Goal: Information Seeking & Learning: Learn about a topic

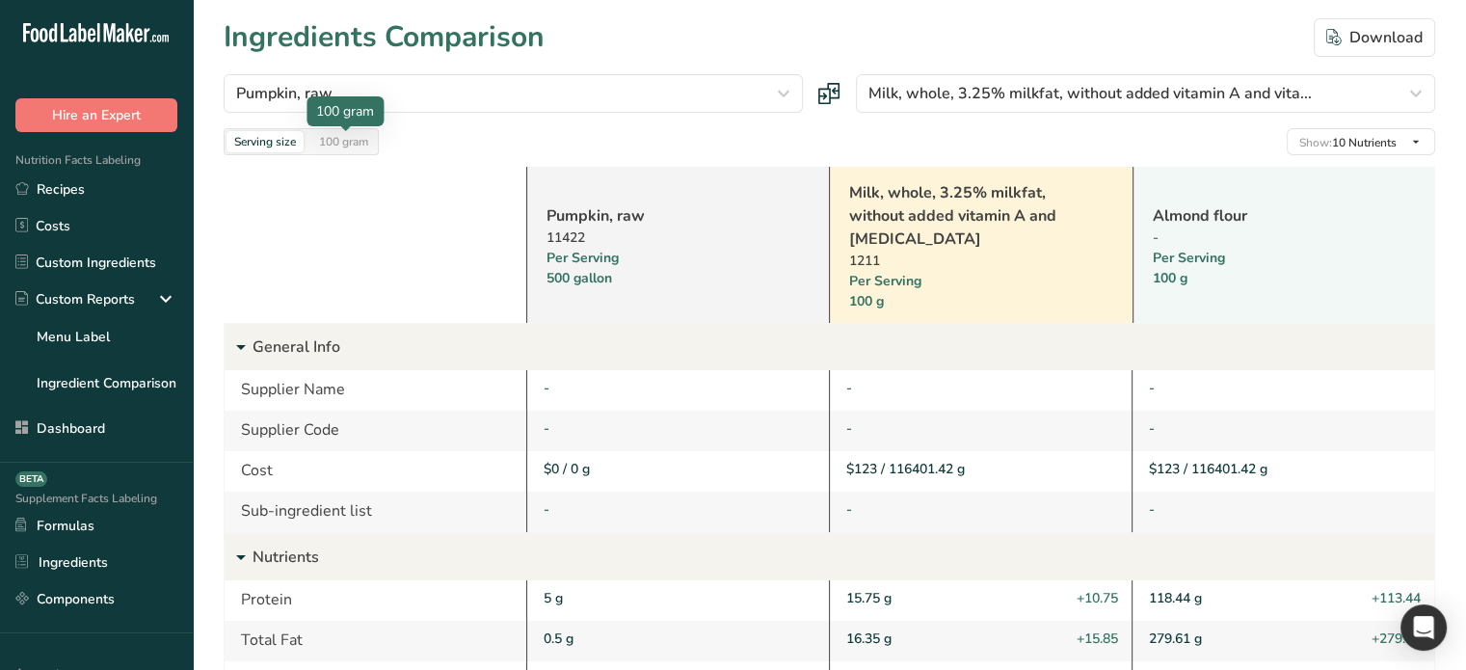
click at [366, 134] on div "100 gram" at bounding box center [343, 141] width 65 height 21
click at [582, 216] on link "Pumpkin, raw" at bounding box center [654, 215] width 214 height 23
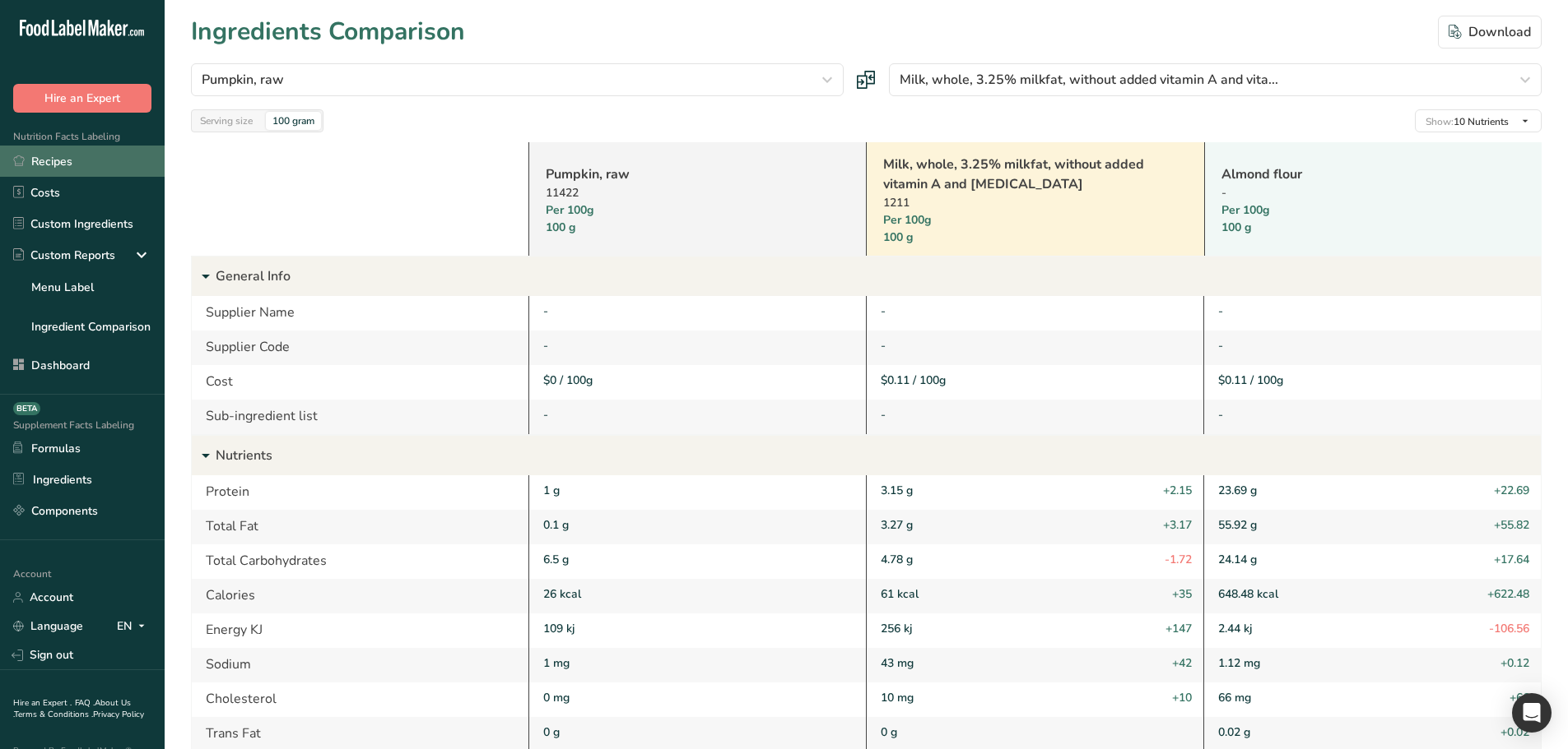
click at [70, 162] on link "Recipes" at bounding box center [82, 161] width 165 height 32
click at [597, 174] on link "Pumpkin, raw" at bounding box center [676, 174] width 262 height 20
click at [244, 118] on div "Serving size" at bounding box center [226, 120] width 66 height 18
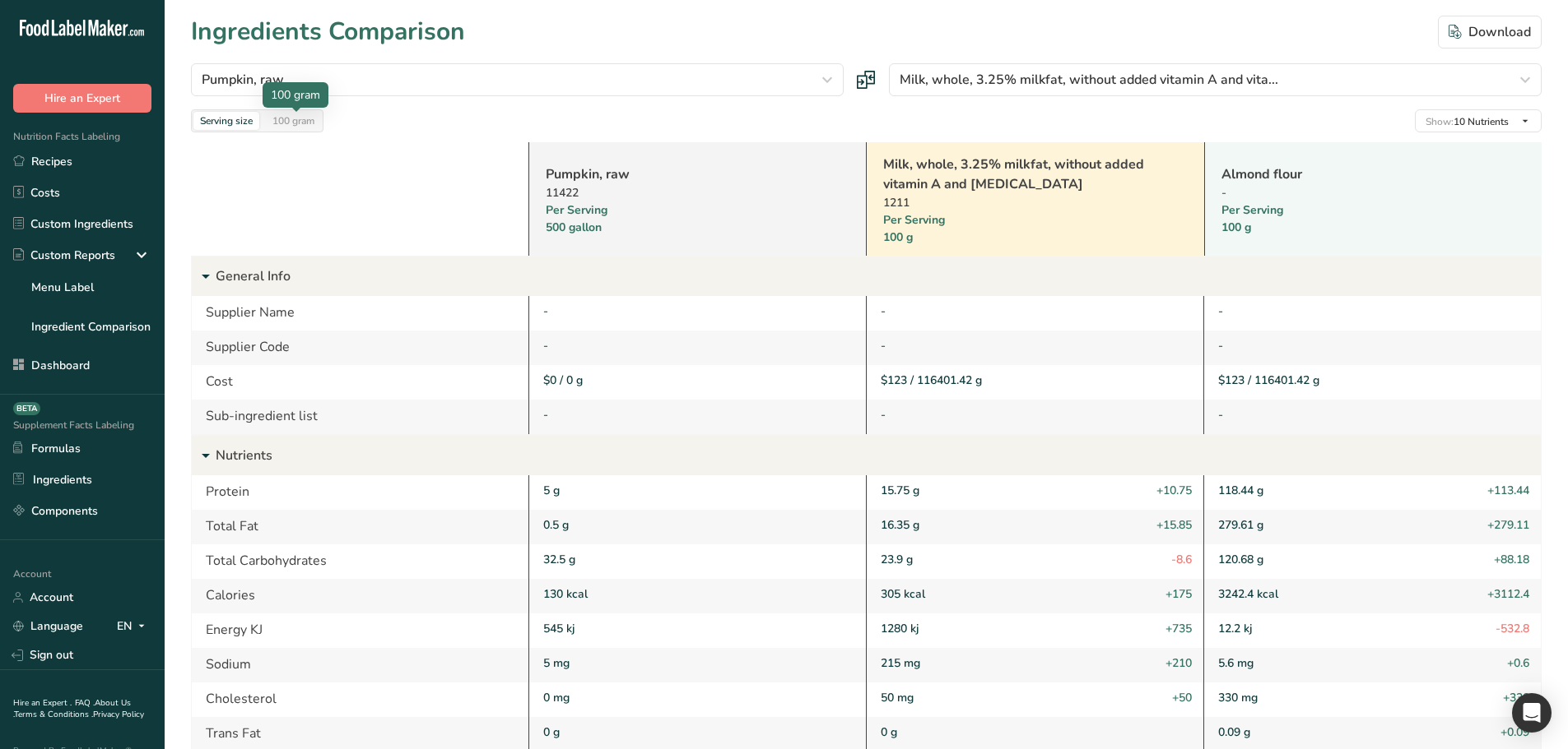
click at [294, 119] on div "100 gram" at bounding box center [293, 120] width 55 height 18
click at [239, 119] on div "Serving size" at bounding box center [226, 120] width 66 height 18
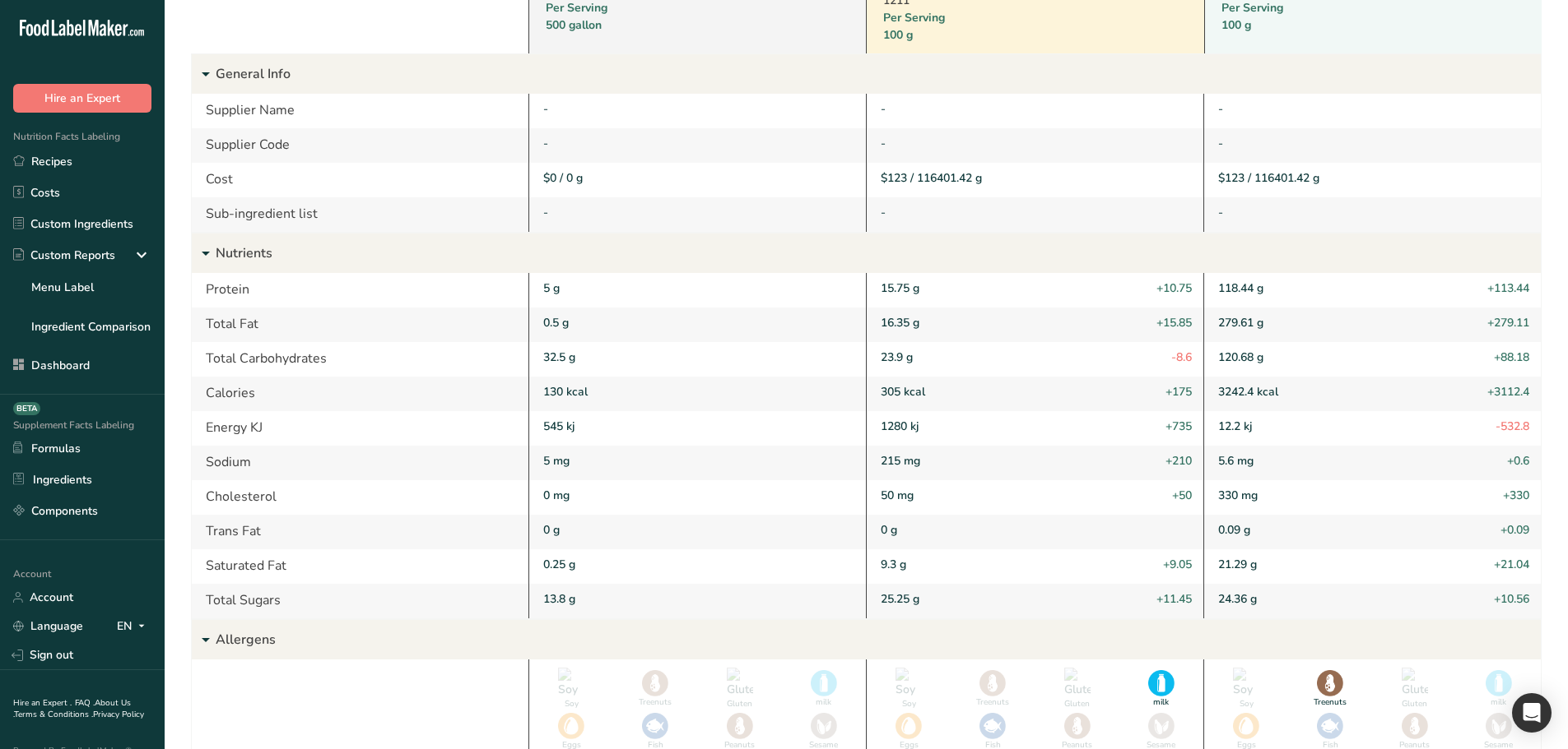
scroll to position [247, 0]
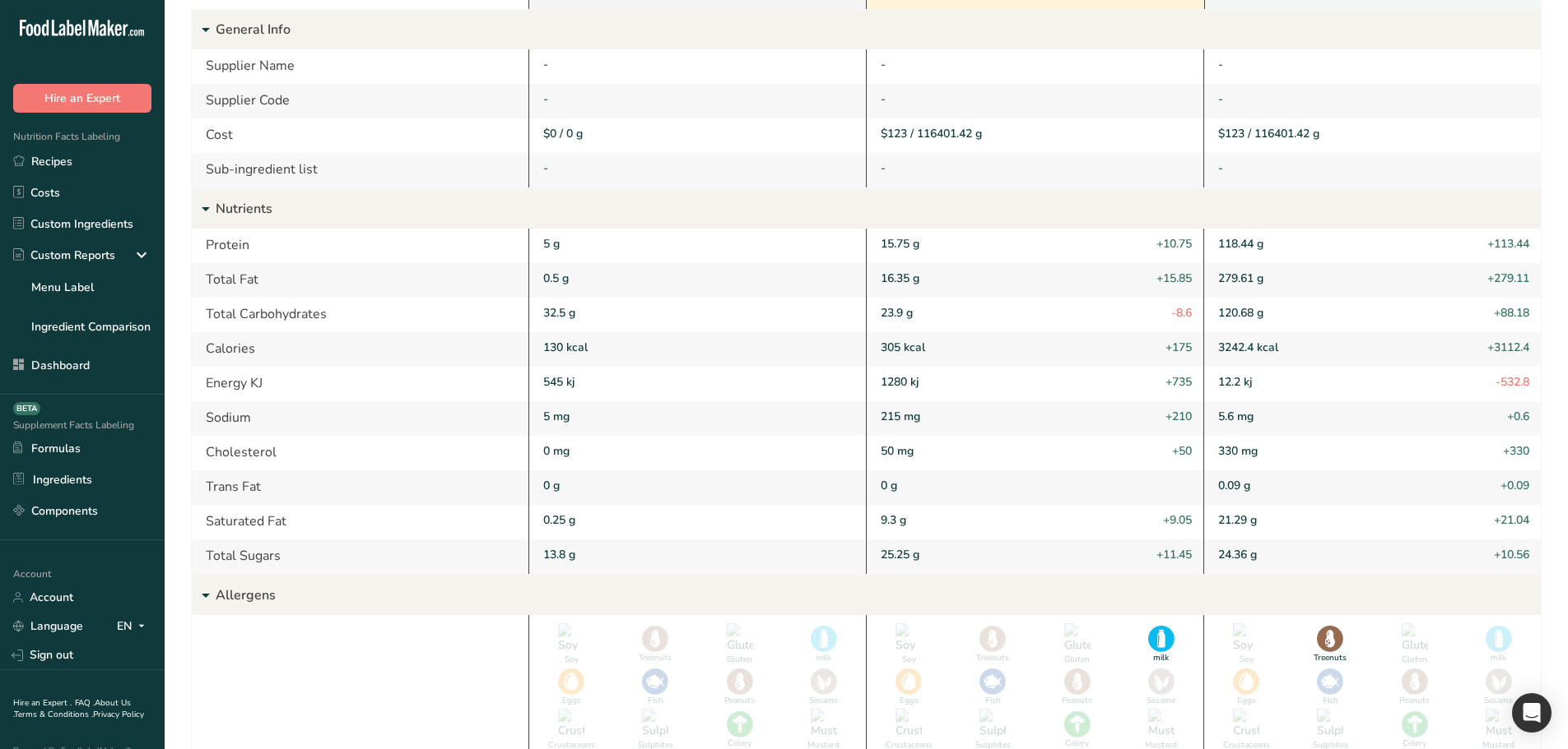
drag, startPoint x: 1156, startPoint y: 274, endPoint x: 1207, endPoint y: 276, distance: 51.0
click at [1207, 276] on div "Total Fat 0.5 g 16.35 g +15.85 279.61 g +279.11" at bounding box center [866, 281] width 1349 height 34
click at [1084, 218] on p "Nutrients" at bounding box center [878, 209] width 1325 height 39
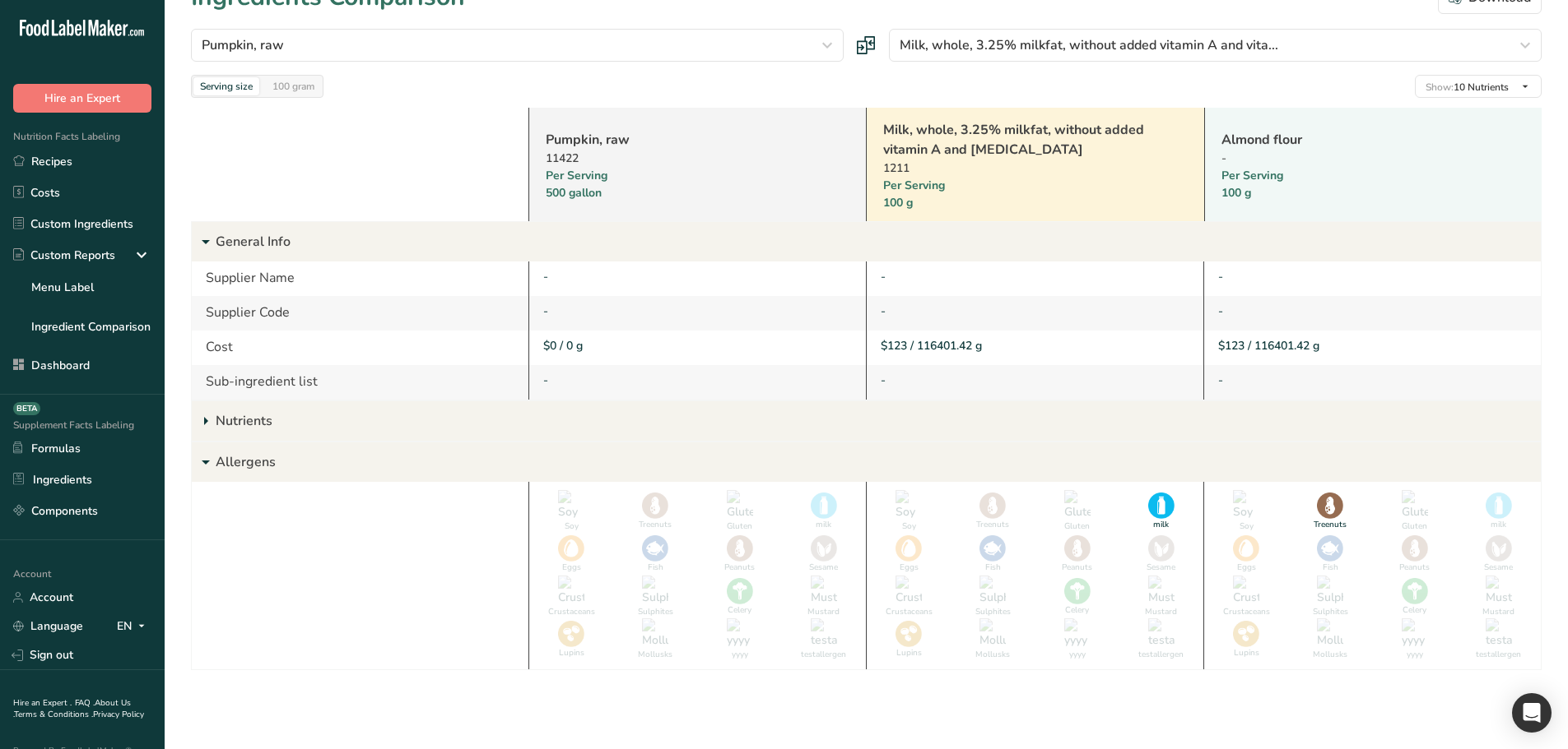
scroll to position [34, 0]
click at [701, 425] on p "Nutrients" at bounding box center [878, 421] width 1325 height 39
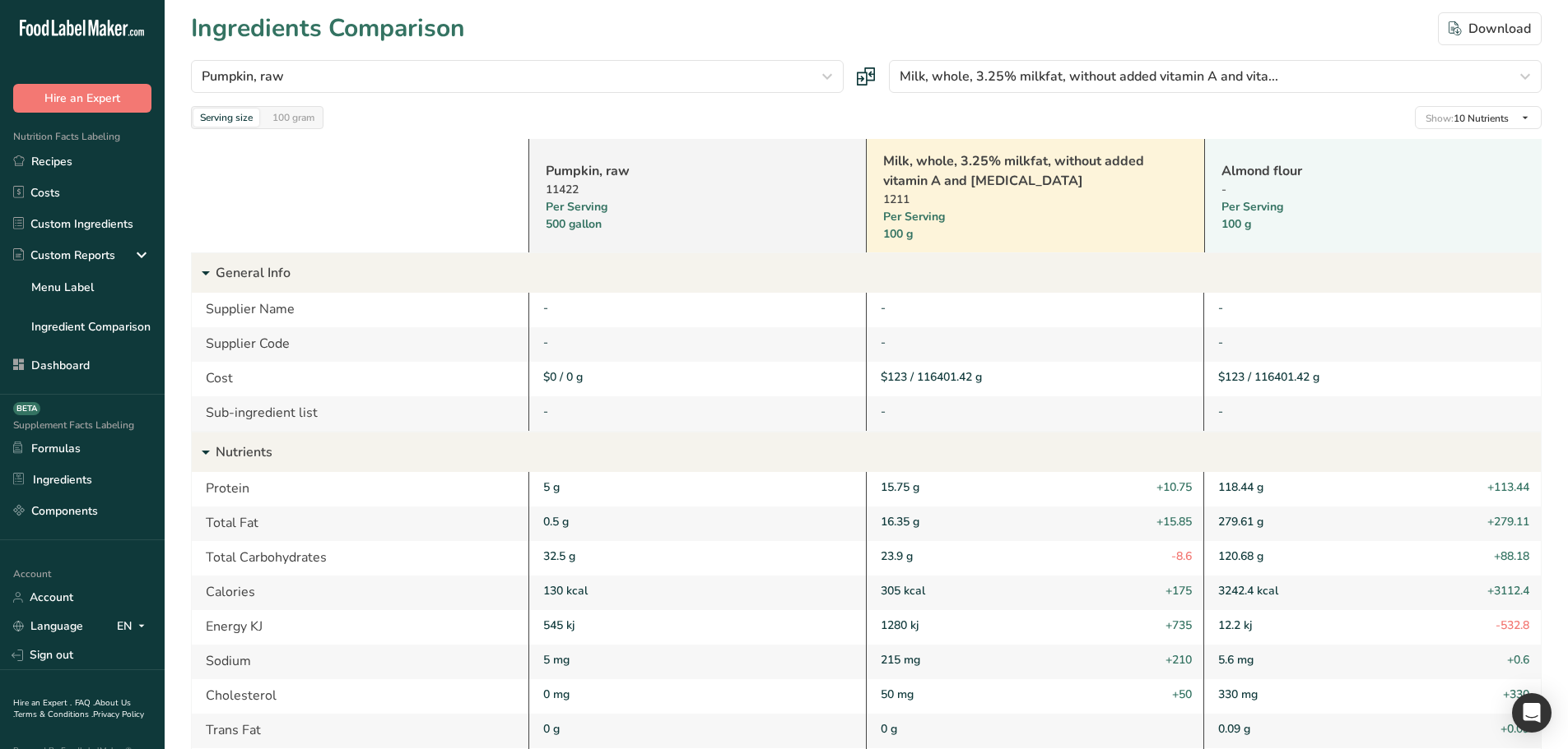
scroll to position [0, 0]
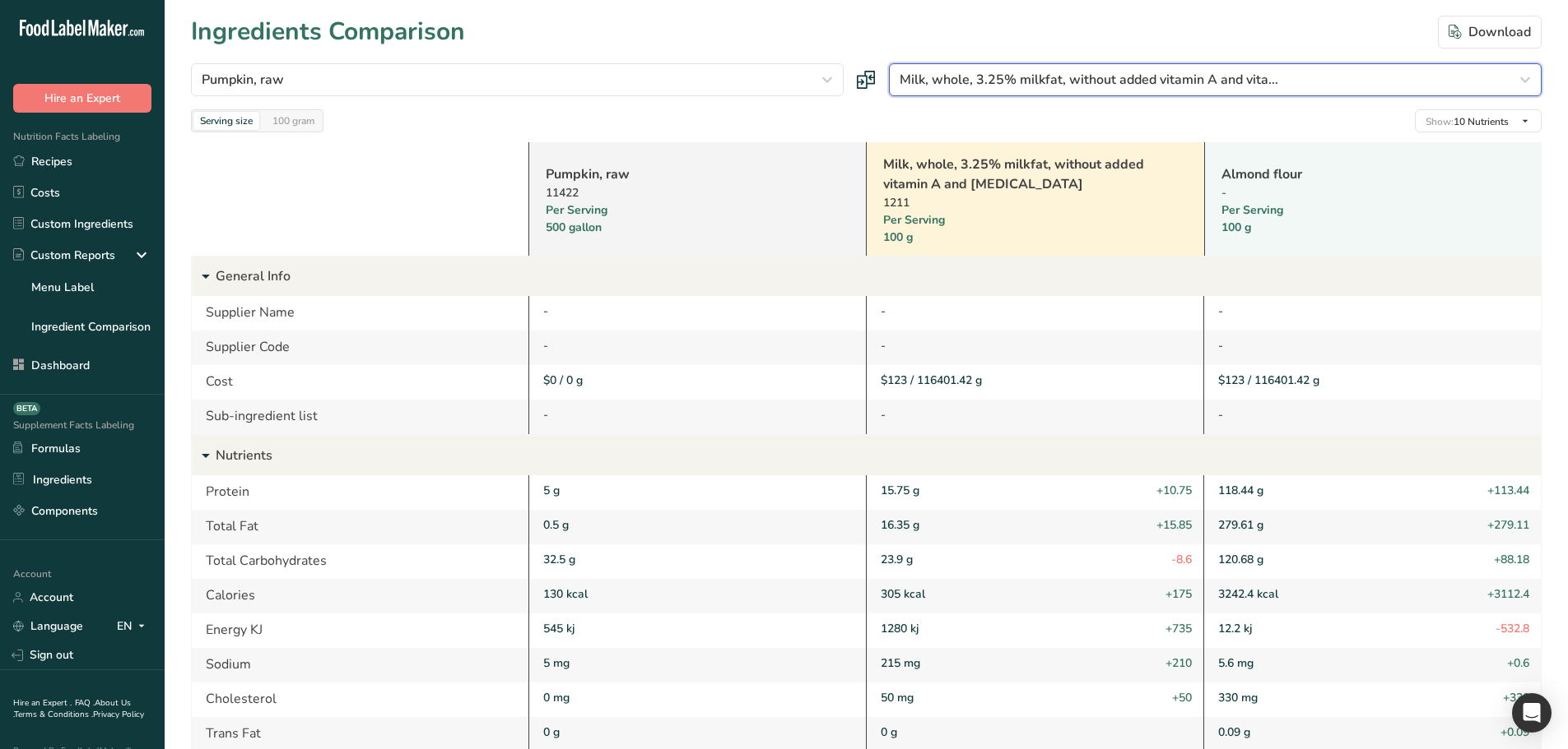
click at [1250, 90] on button "Milk, whole, 3.25% milkfat, without added vitamin A and vita..." at bounding box center [1215, 79] width 653 height 33
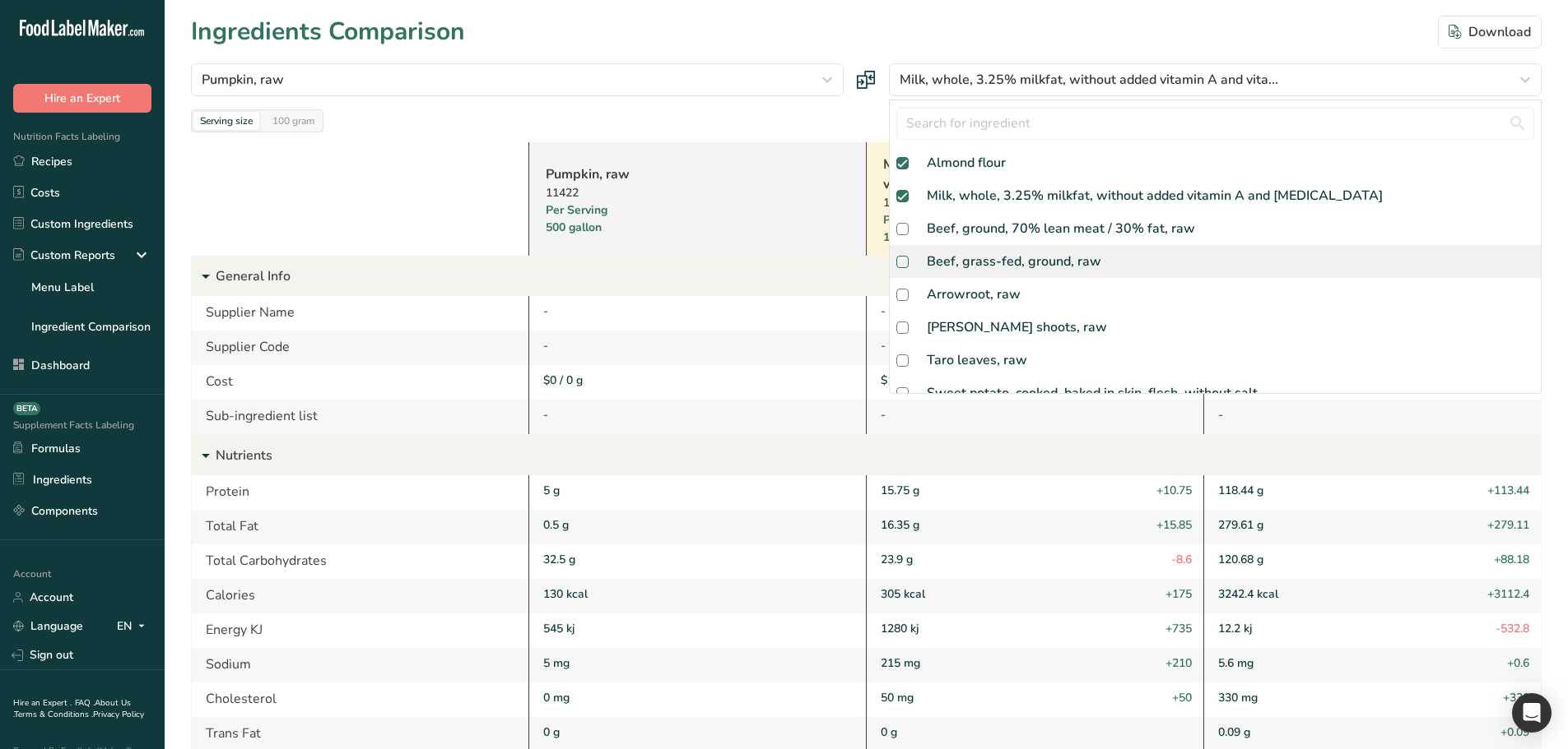
click at [901, 258] on span at bounding box center [902, 262] width 12 height 12
click at [901, 258] on input "checkbox" at bounding box center [901, 262] width 11 height 11
checkbox input "true"
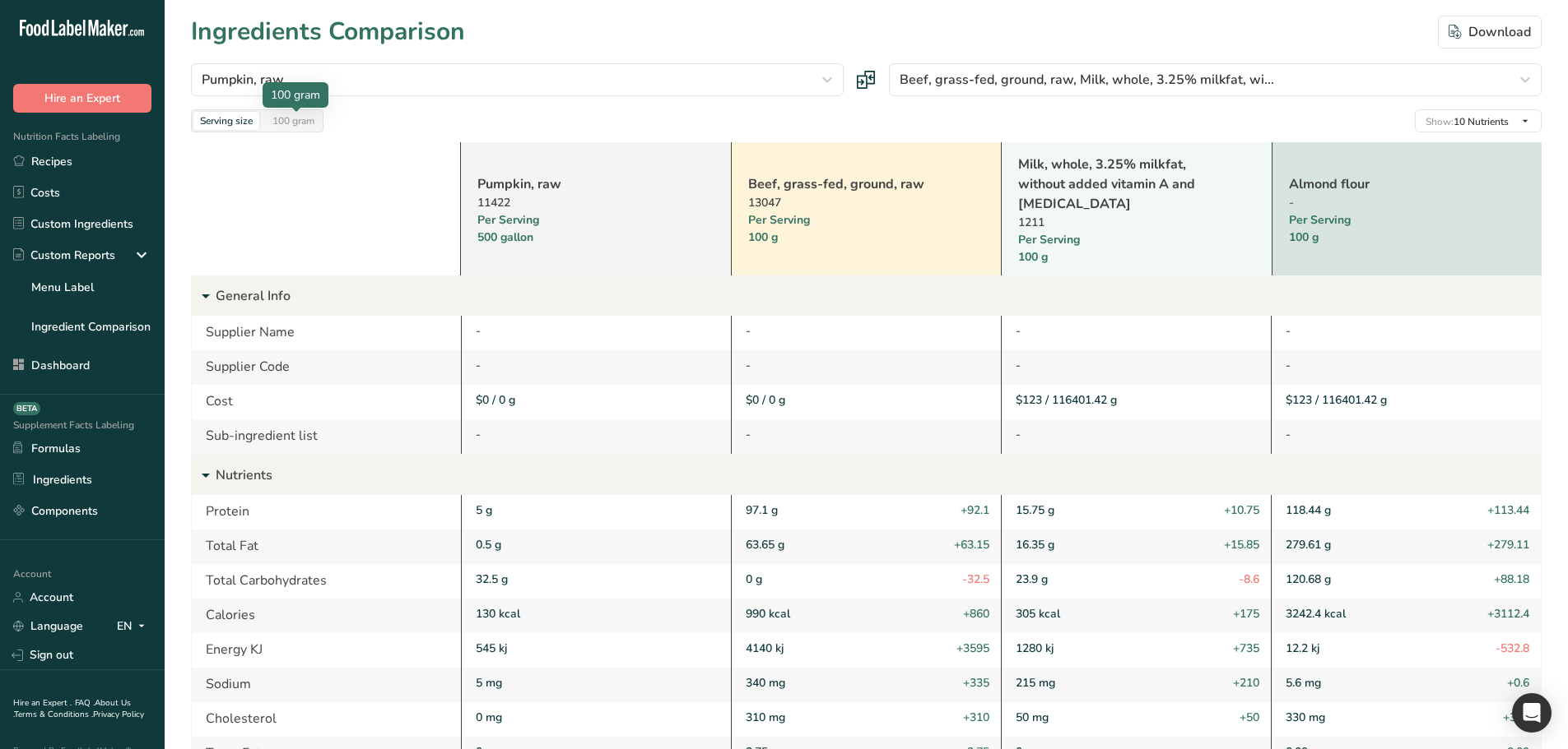
click at [321, 120] on div "100 gram" at bounding box center [293, 120] width 55 height 18
click at [210, 119] on div "Serving size" at bounding box center [226, 120] width 66 height 18
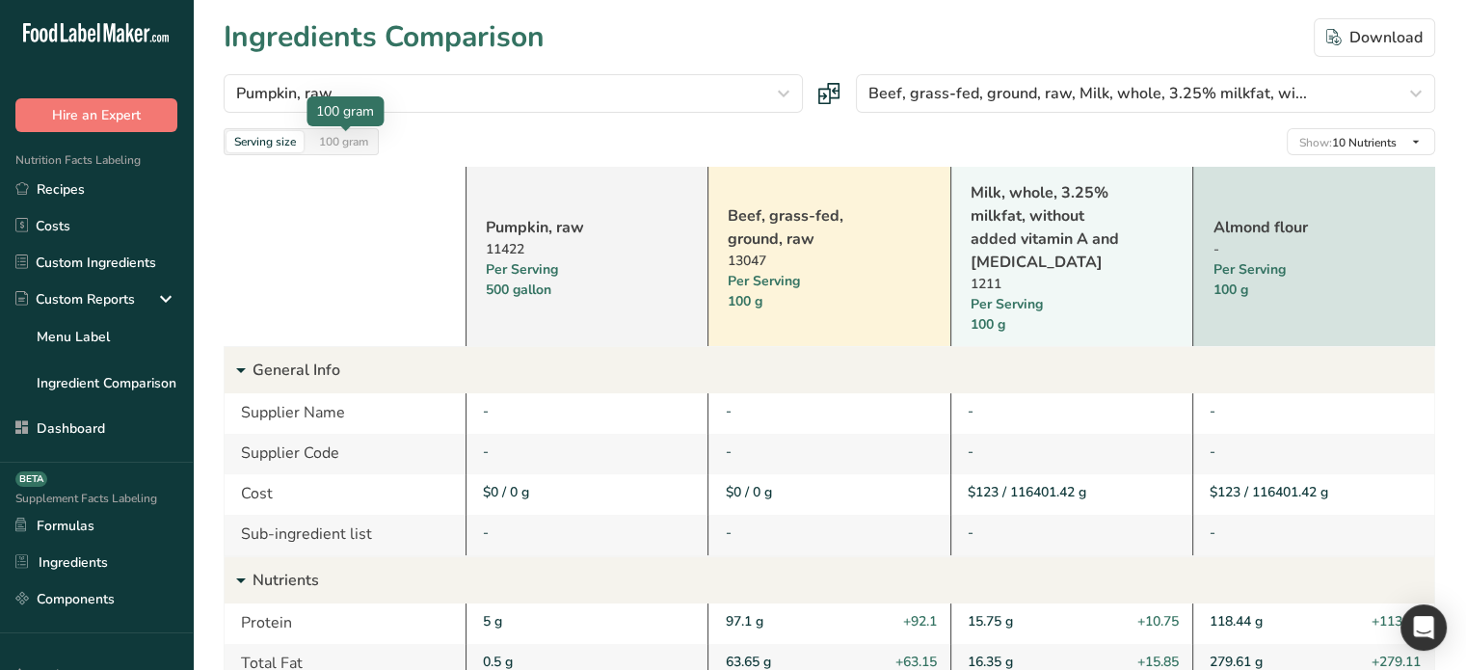
click at [343, 142] on div "100 gram" at bounding box center [343, 141] width 65 height 21
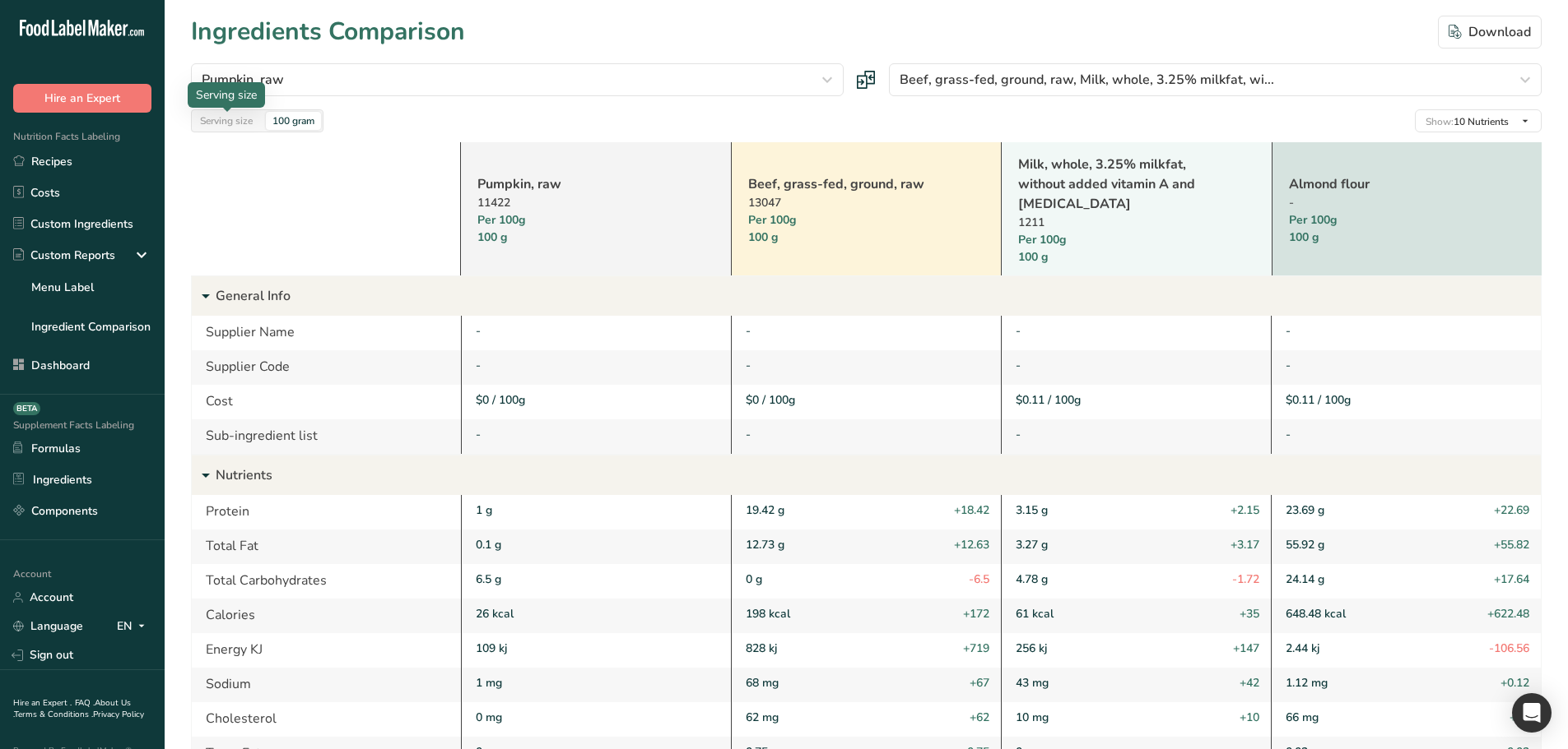
click at [218, 119] on div "Serving size" at bounding box center [226, 120] width 66 height 18
click at [309, 113] on div "100 gram" at bounding box center [293, 120] width 55 height 18
click at [230, 119] on div "Serving size" at bounding box center [226, 120] width 66 height 18
click at [298, 131] on div "Serving size 100 gram" at bounding box center [257, 120] width 132 height 23
click at [289, 128] on div "100 gram" at bounding box center [293, 120] width 55 height 18
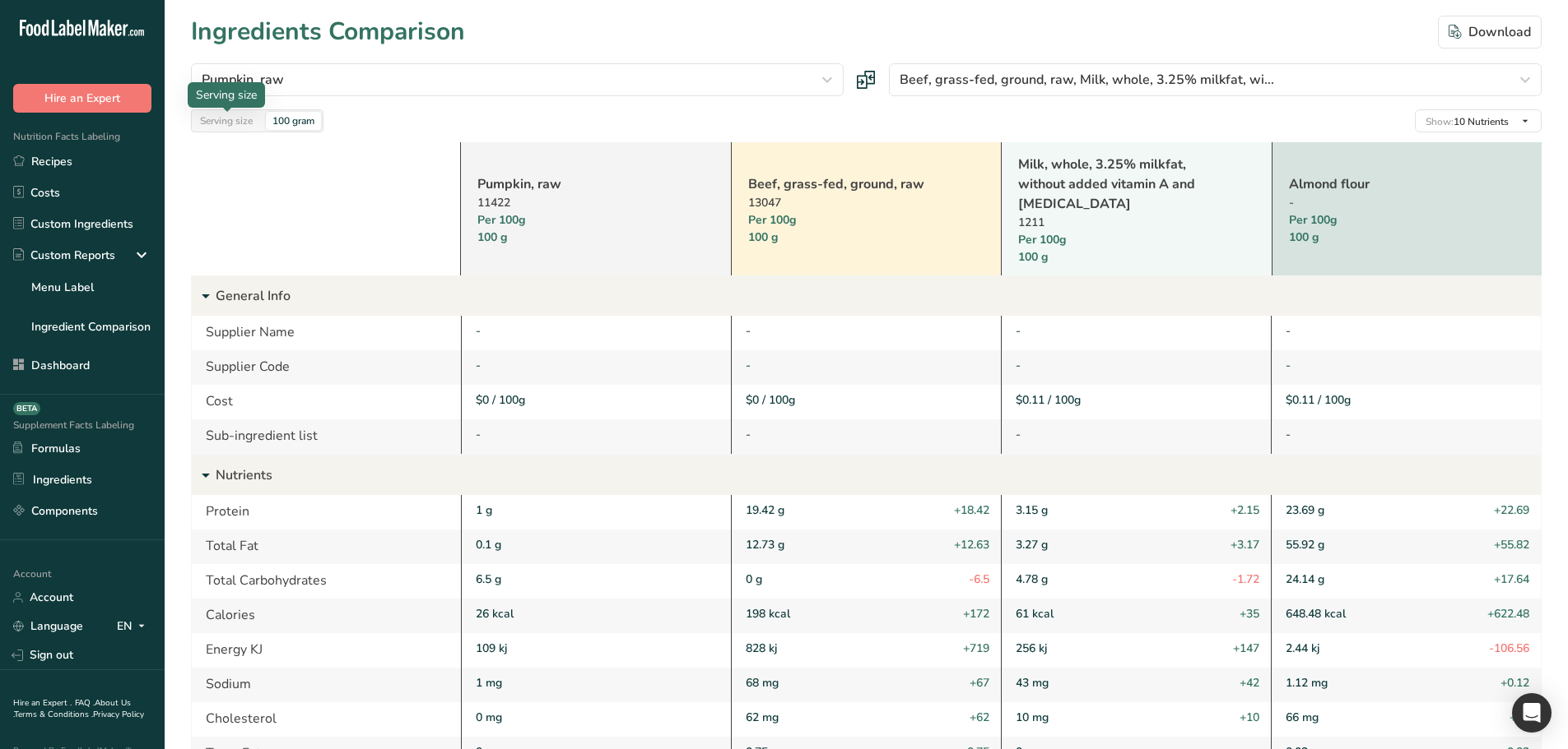
click at [219, 125] on div "Serving size" at bounding box center [226, 120] width 66 height 18
click at [296, 126] on div "100 gram" at bounding box center [293, 120] width 55 height 18
click at [236, 122] on div "Serving size" at bounding box center [226, 120] width 66 height 18
click at [289, 113] on div "100 gram" at bounding box center [293, 120] width 55 height 18
click at [225, 125] on div "Serving size" at bounding box center [226, 120] width 66 height 18
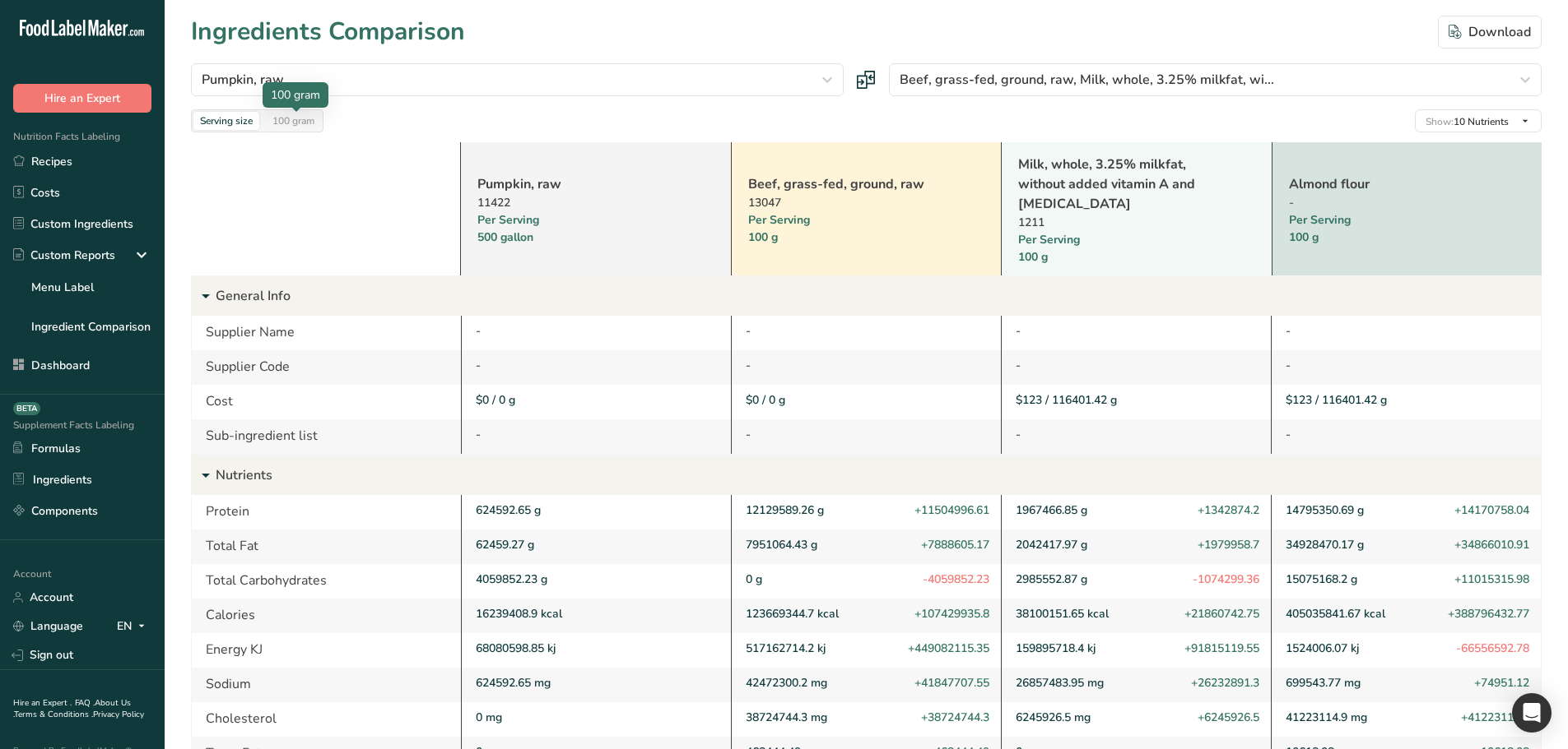
click at [293, 128] on div "100 gram" at bounding box center [293, 120] width 55 height 18
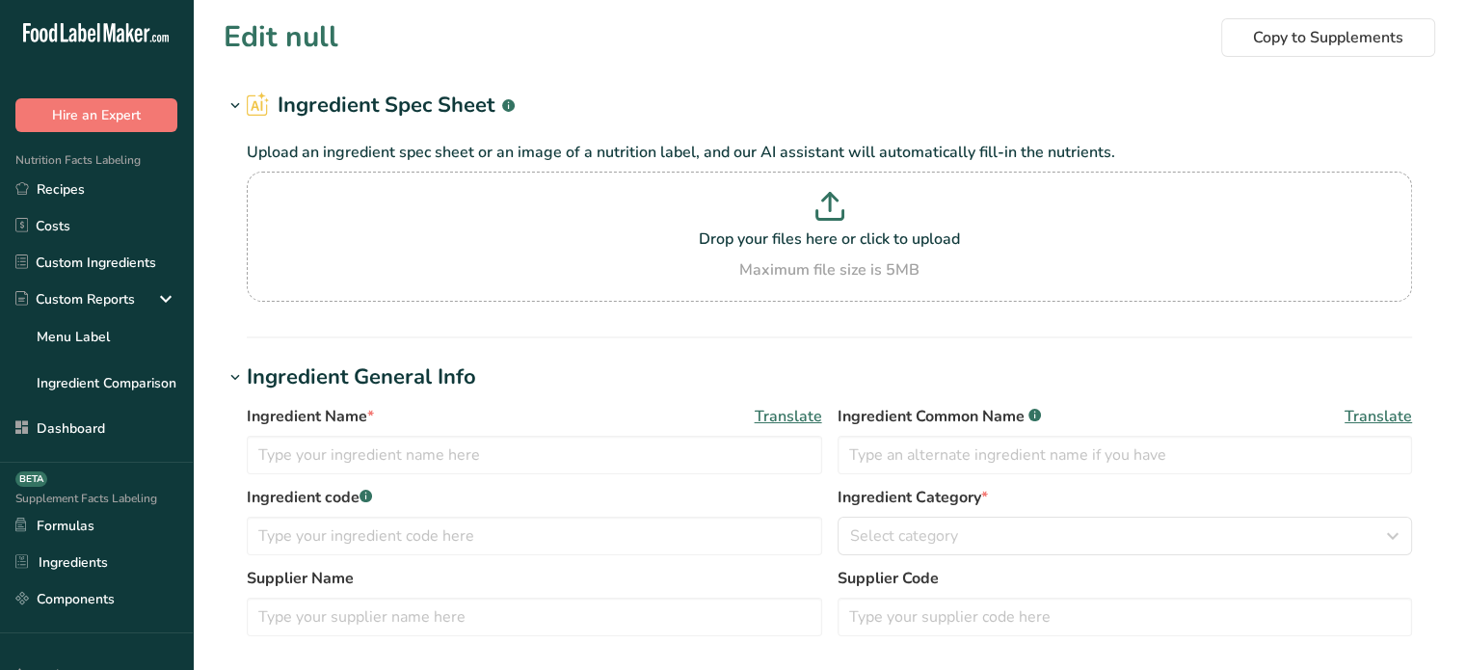
type input "Pumpkin, raw"
type input "Pumpkin"
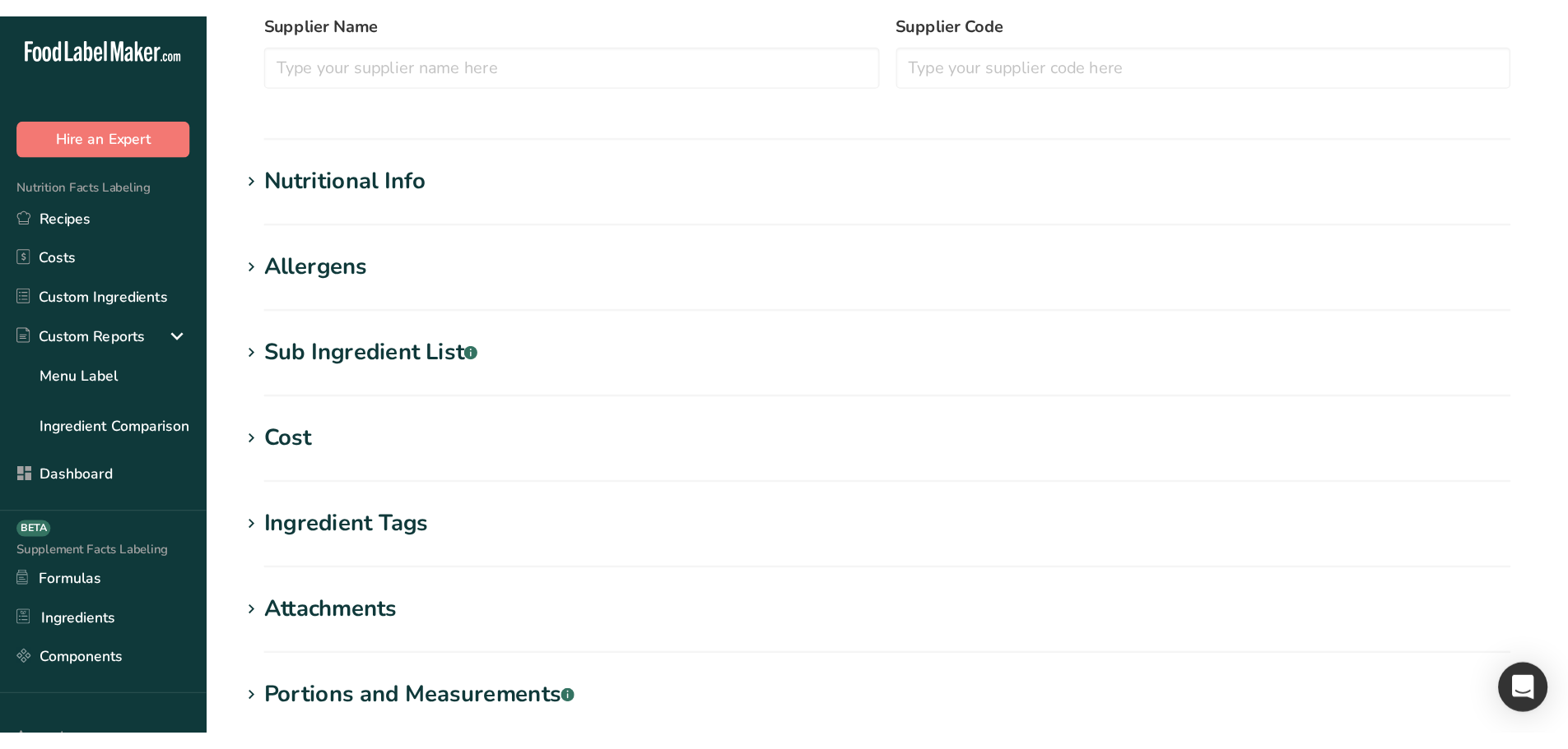
scroll to position [493, 0]
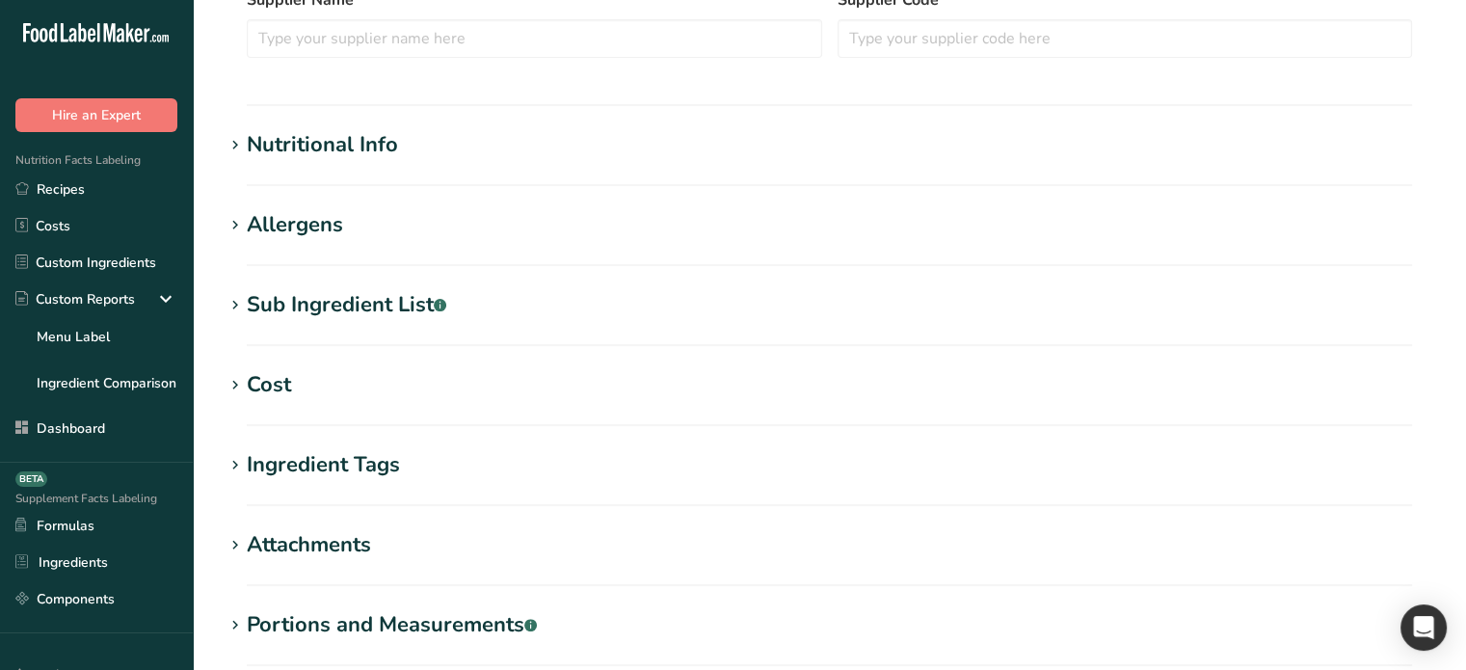
click at [393, 149] on div "Nutritional Info" at bounding box center [322, 145] width 151 height 32
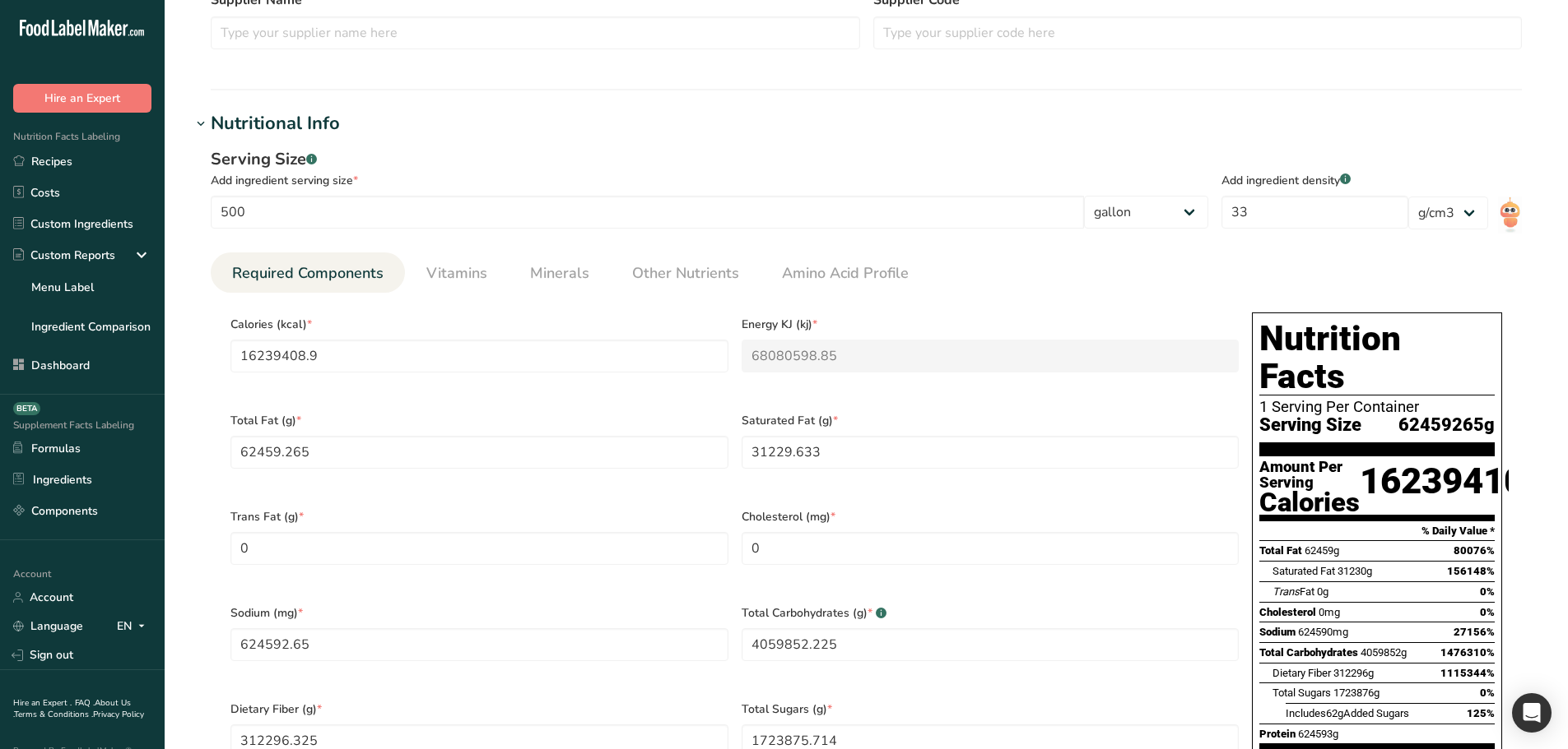
click at [569, 161] on div "Serving Size .a-a{fill:#347362;}.b-a{fill:#fff;}" at bounding box center [709, 160] width 997 height 25
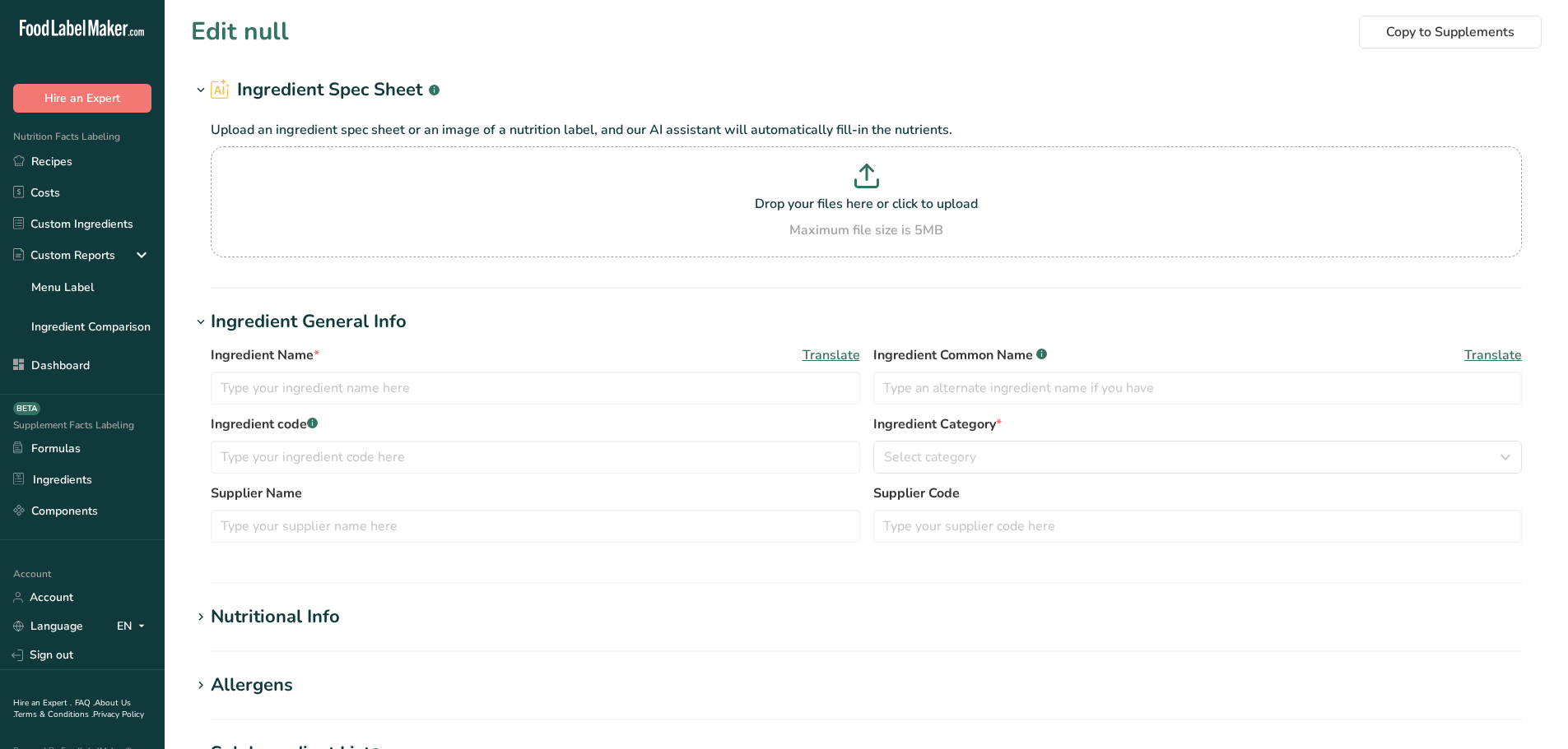
type input "Pumpkin, raw"
type input "Pumpkin"
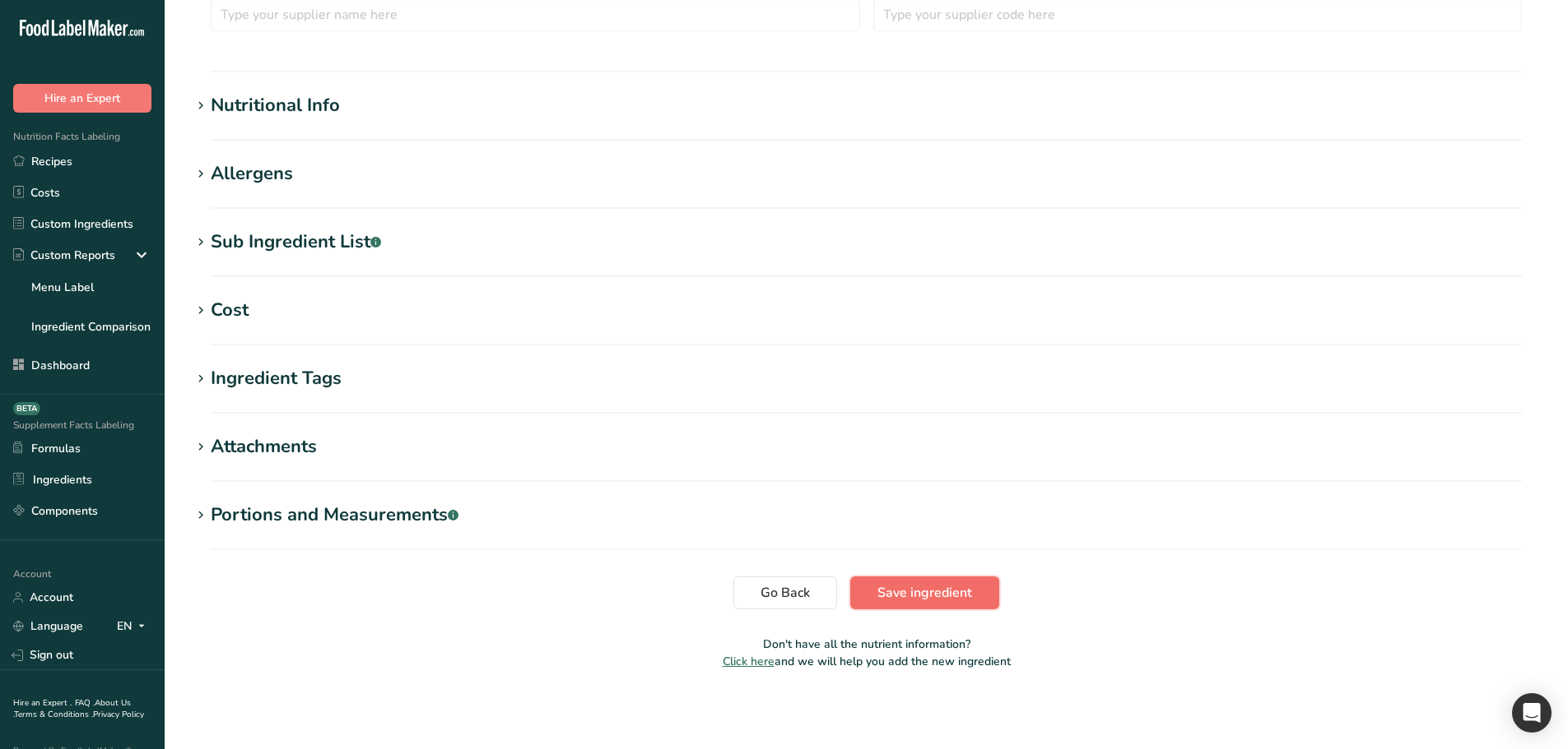
click at [934, 584] on span "Save ingredient" at bounding box center [924, 593] width 95 height 20
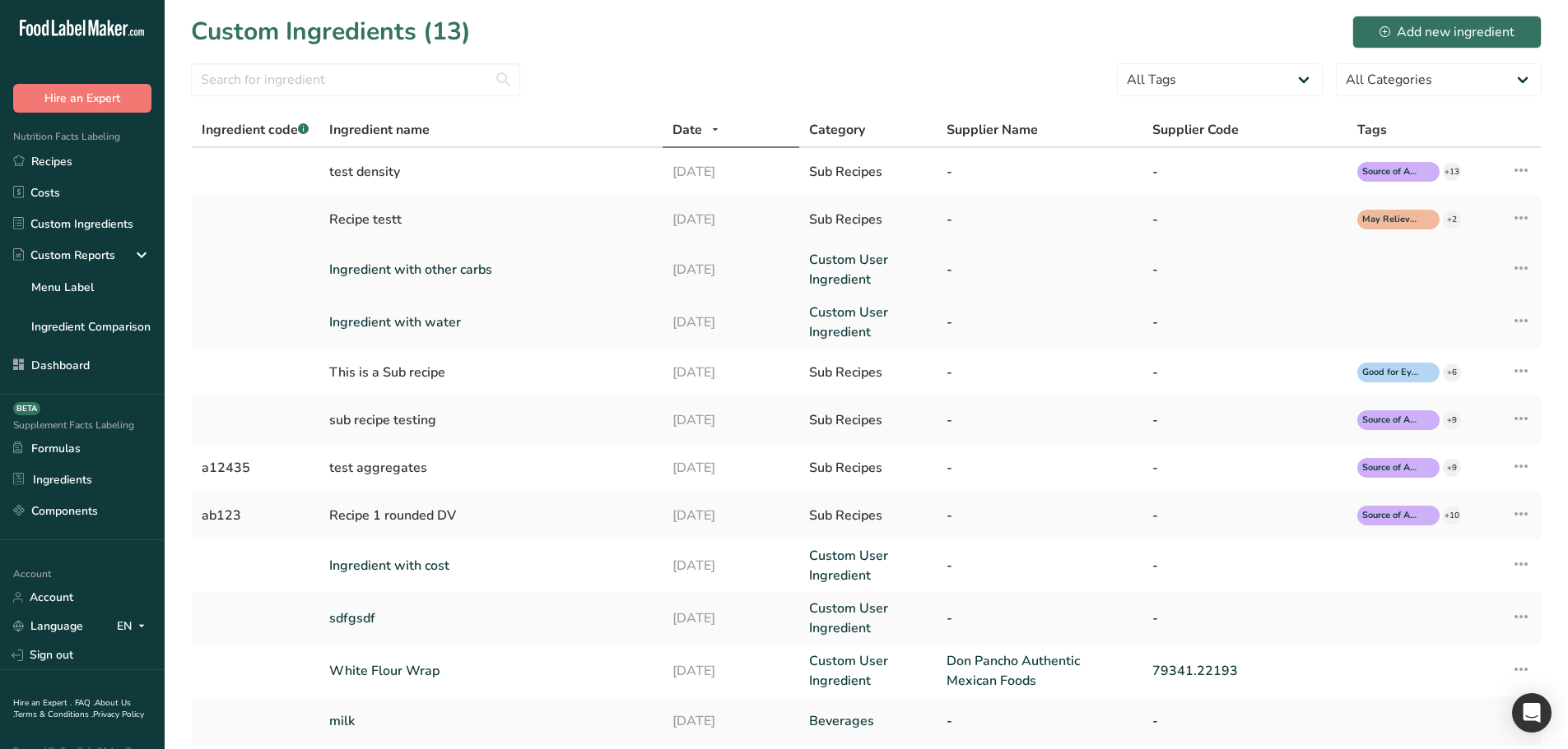
click at [398, 271] on link "Ingredient with other carbs" at bounding box center [491, 270] width 323 height 20
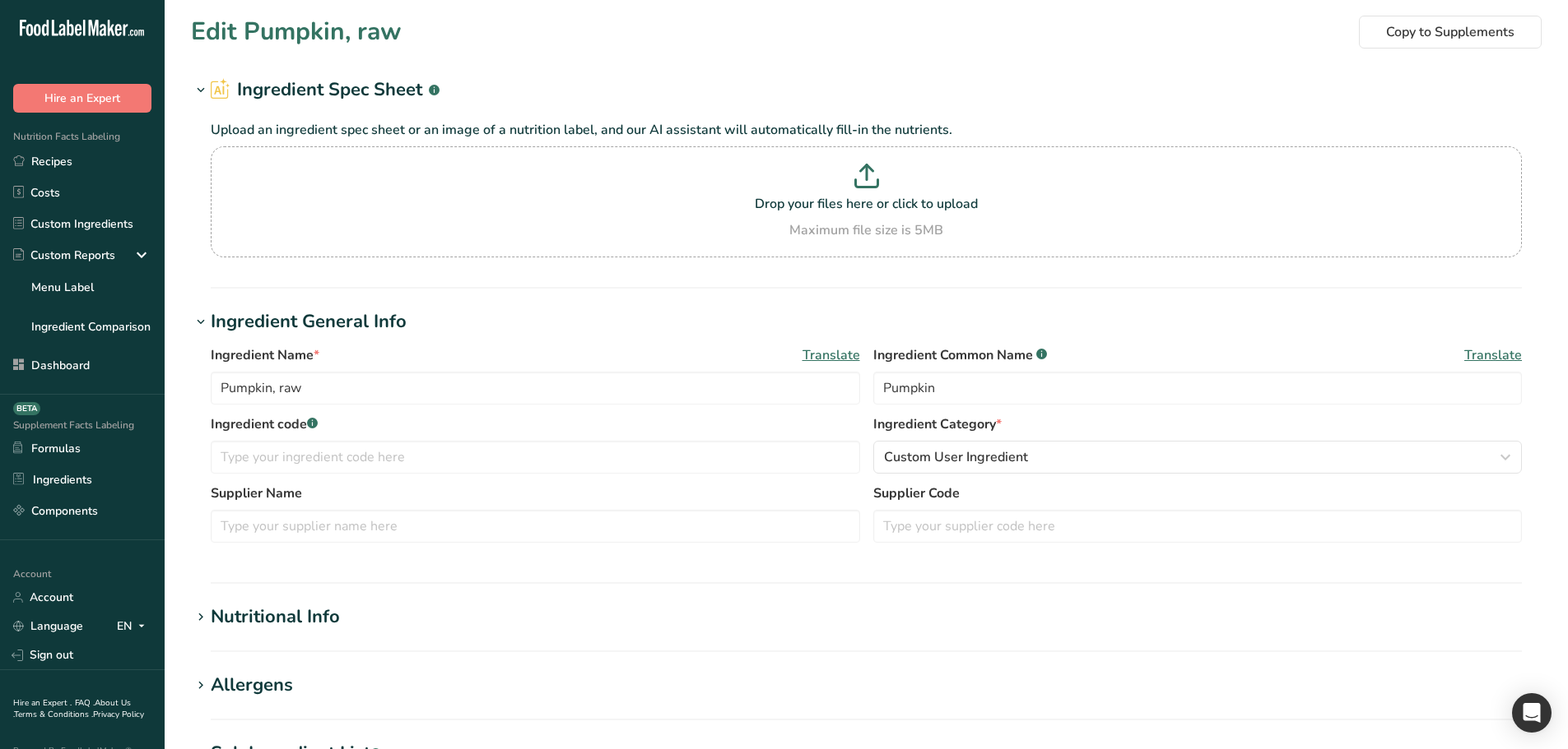
type input "Ingredient with other carbs"
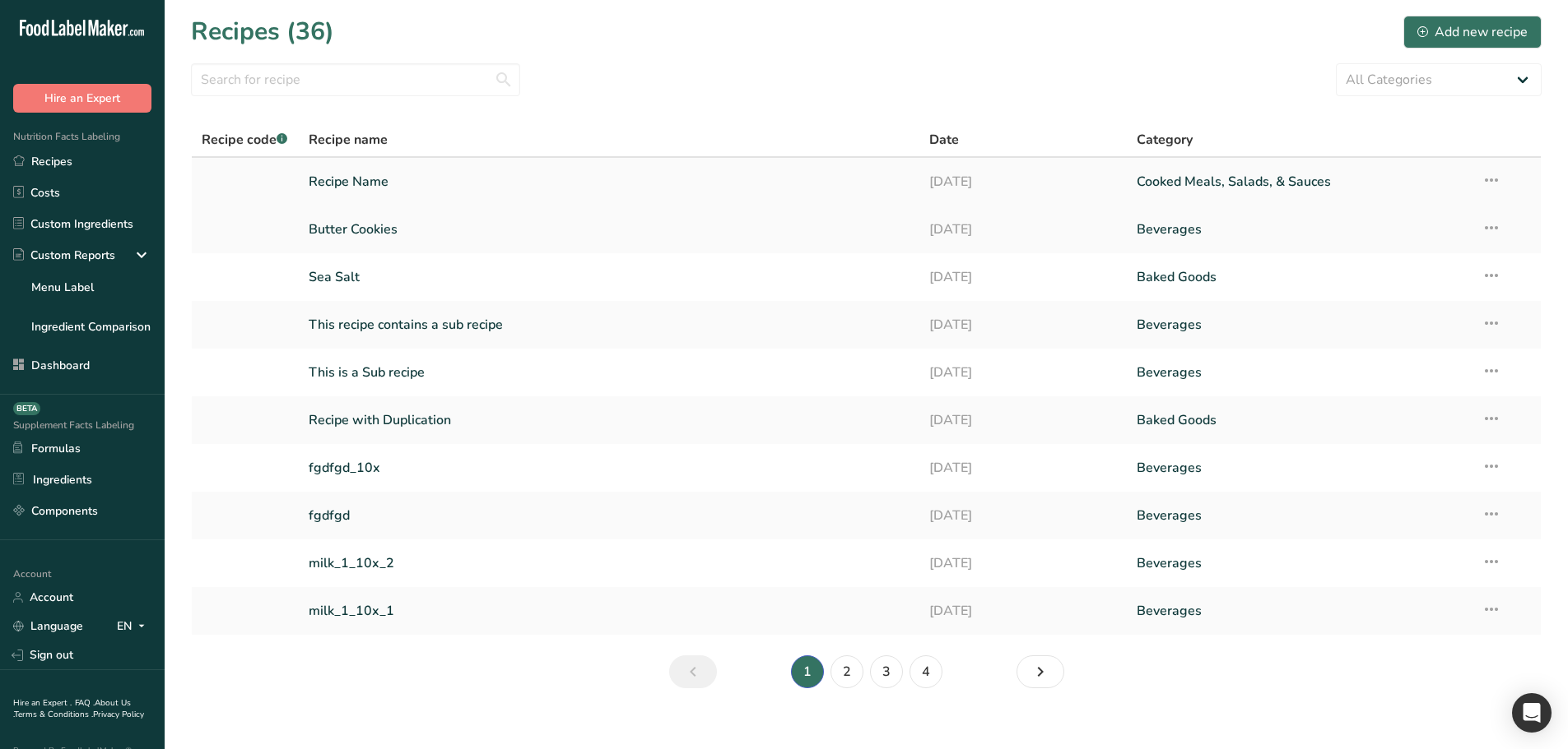
click at [418, 186] on link "Recipe Name" at bounding box center [609, 182] width 602 height 34
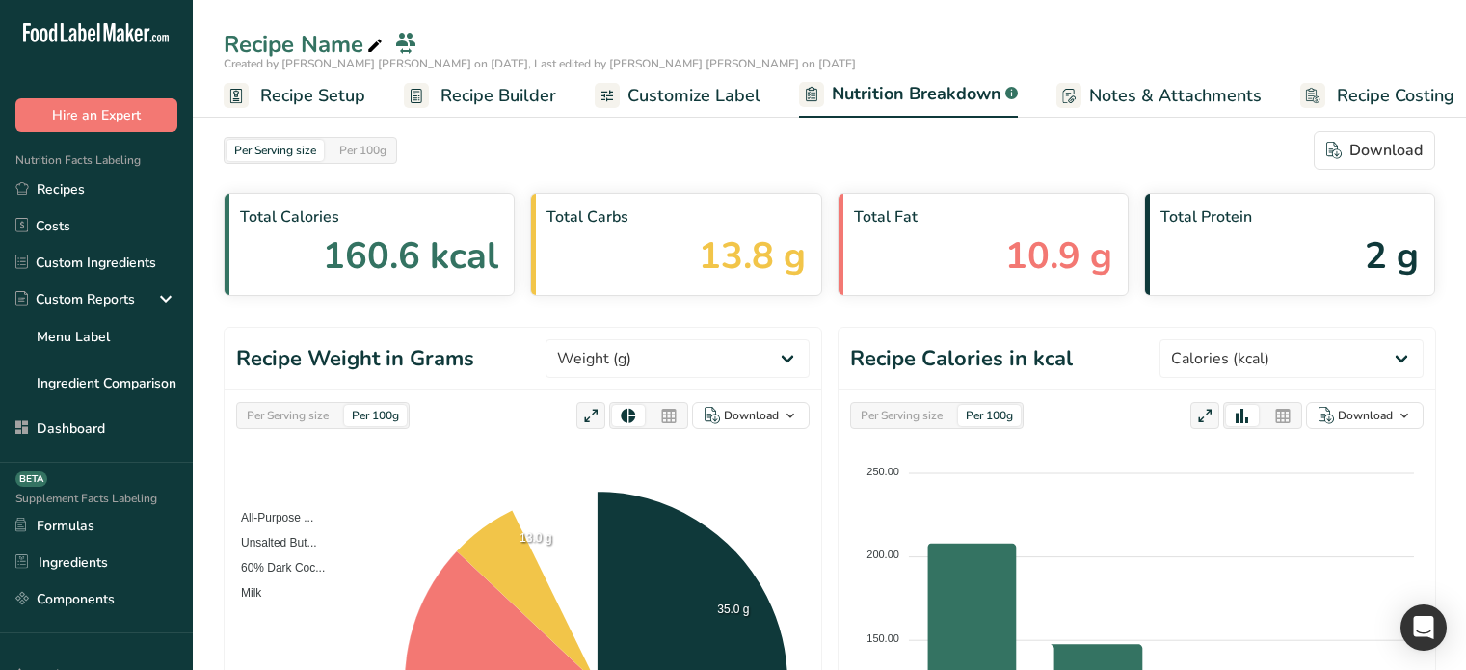
select select "Calories"
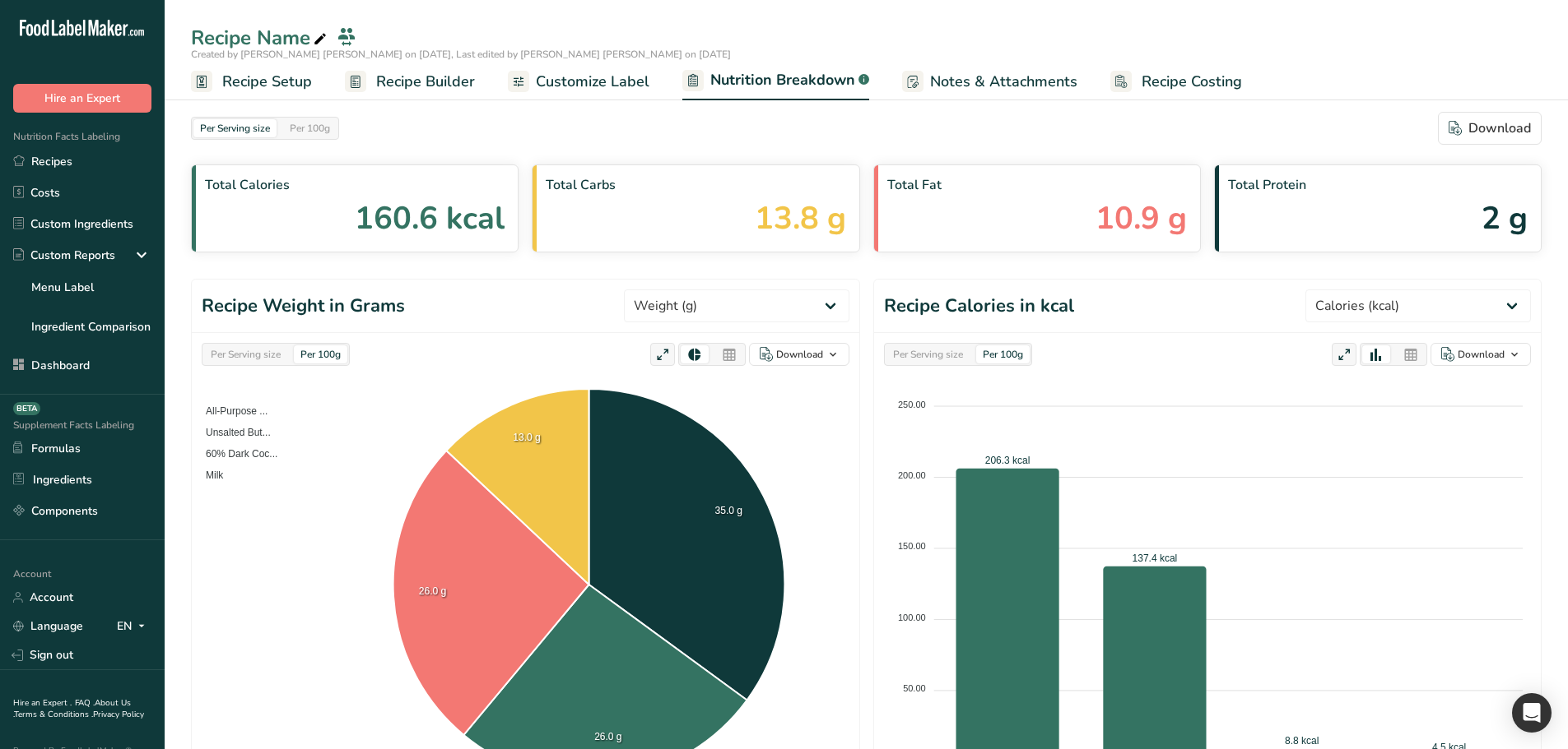
select select "Calories"
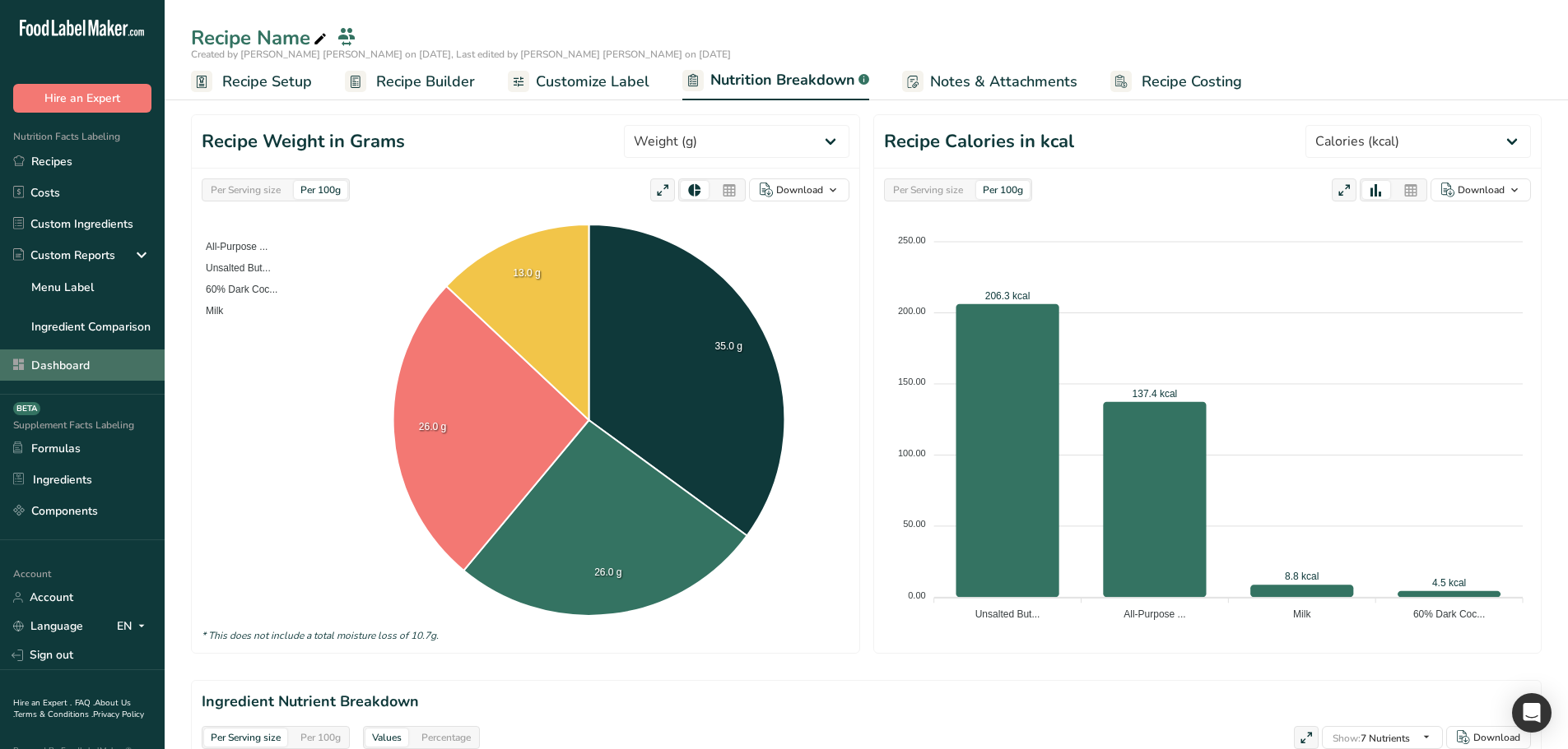
click at [83, 372] on link "Dashboard" at bounding box center [82, 365] width 165 height 32
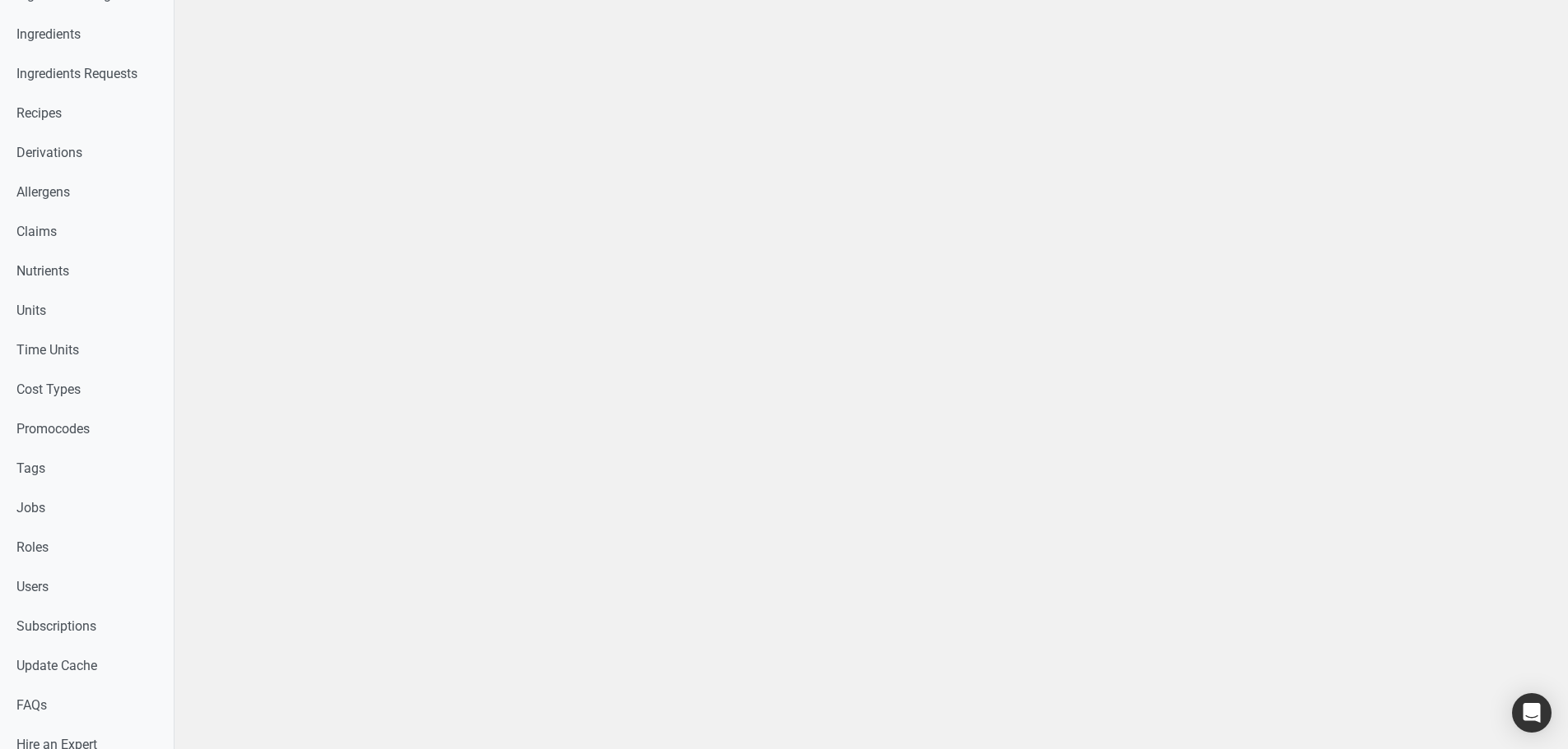
scroll to position [576, 0]
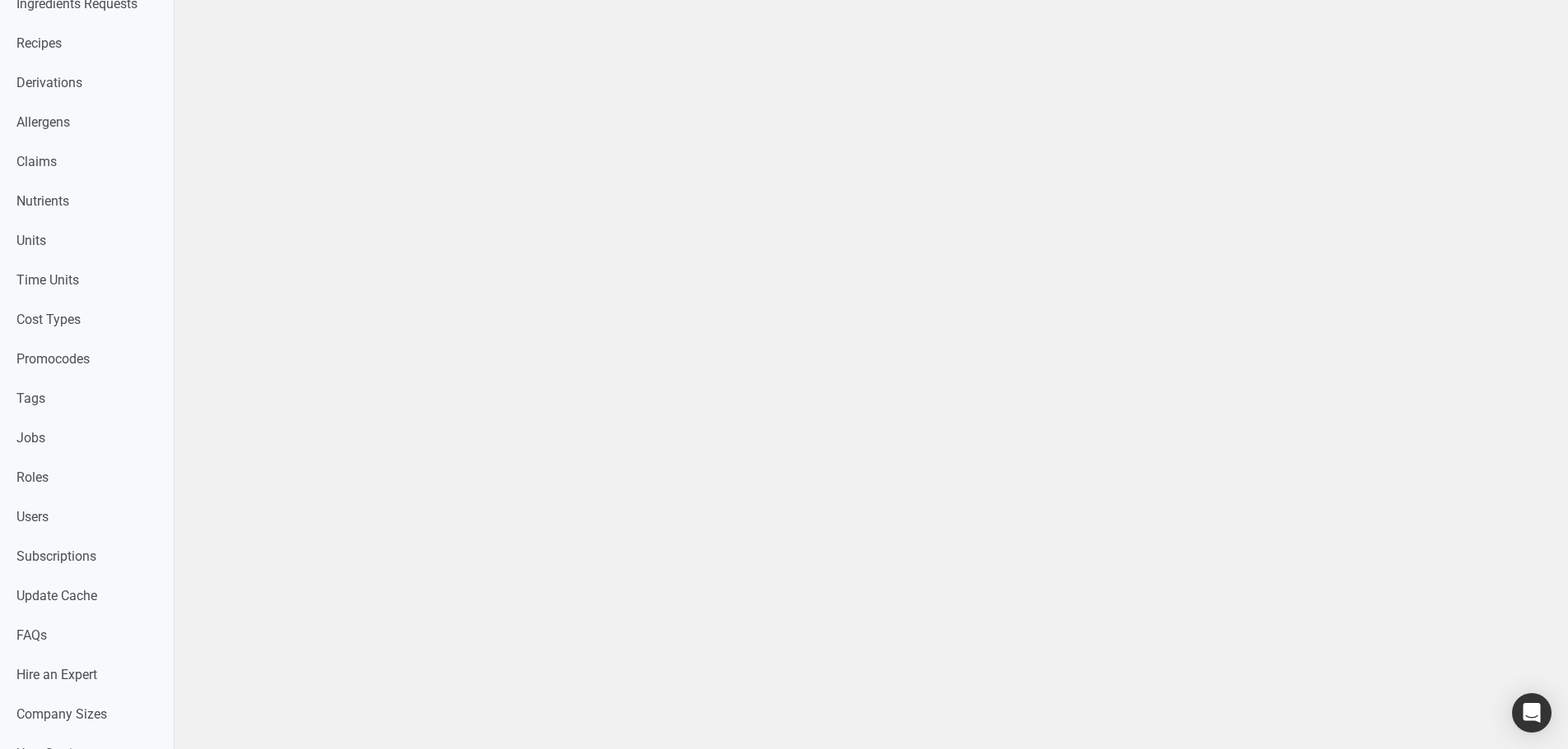
click at [522, 450] on div at bounding box center [871, 177] width 1393 height 1507
click at [73, 609] on link "Update Cache" at bounding box center [86, 596] width 173 height 39
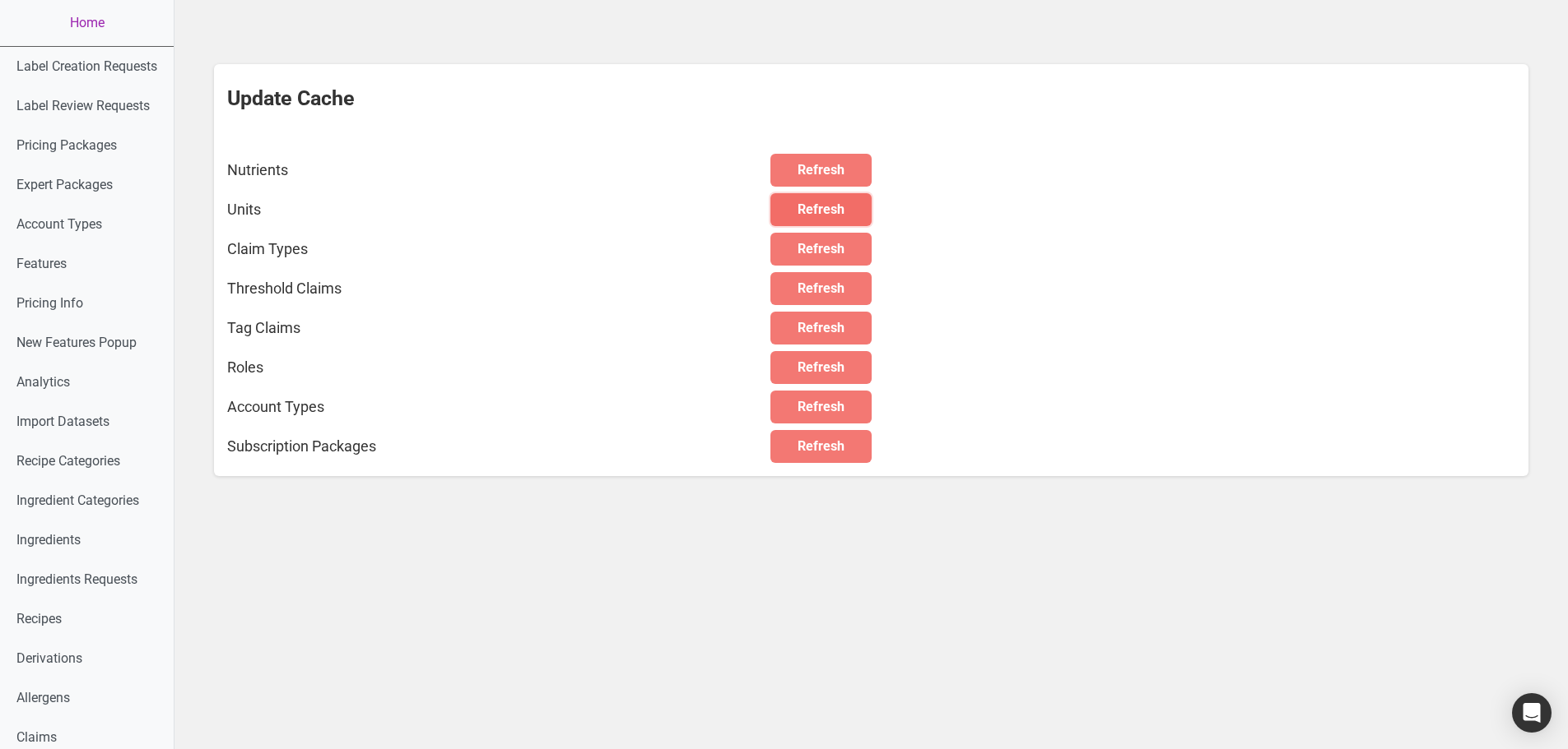
click at [810, 204] on span "Refresh" at bounding box center [820, 209] width 47 height 20
click at [97, 18] on link "Home" at bounding box center [86, 23] width 173 height 46
